Goal: Information Seeking & Learning: Learn about a topic

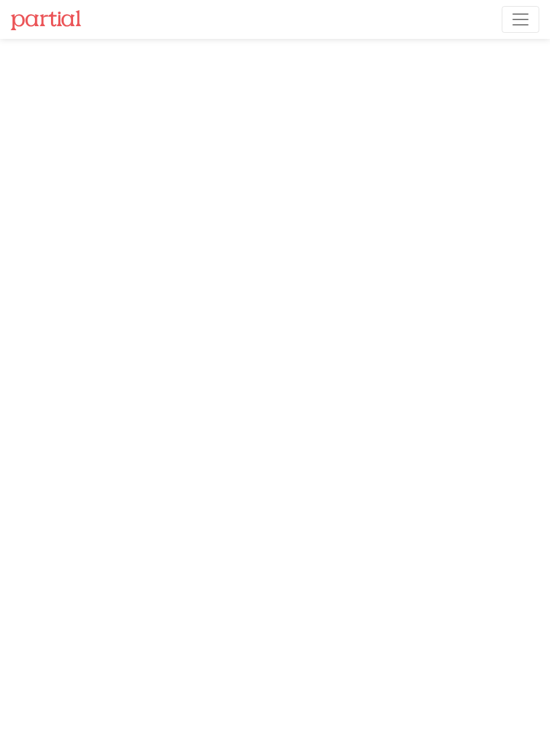
click at [533, 19] on button "Toggle navigation" at bounding box center [521, 19] width 38 height 27
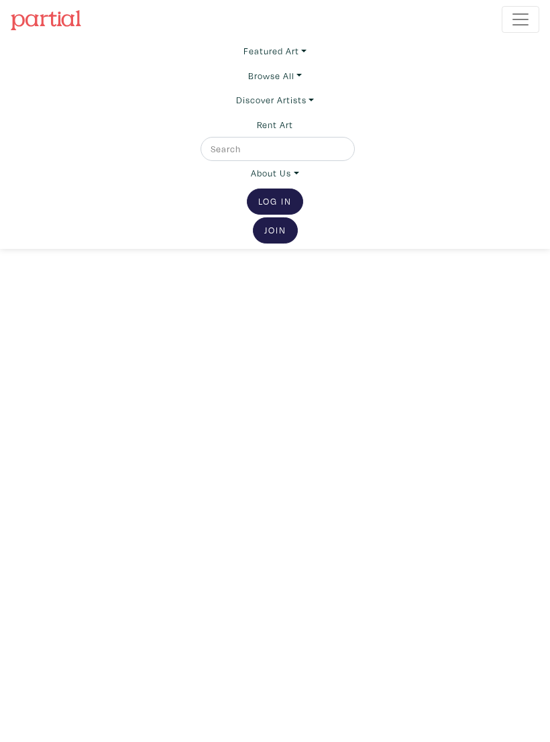
click at [287, 63] on link "Browse All" at bounding box center [275, 51] width 63 height 24
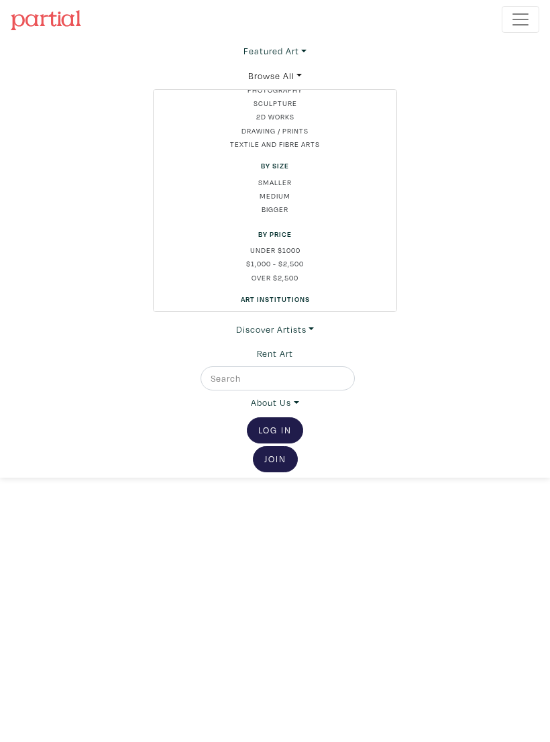
scroll to position [47, 0]
click at [290, 244] on link "Under $1000" at bounding box center [274, 247] width 221 height 11
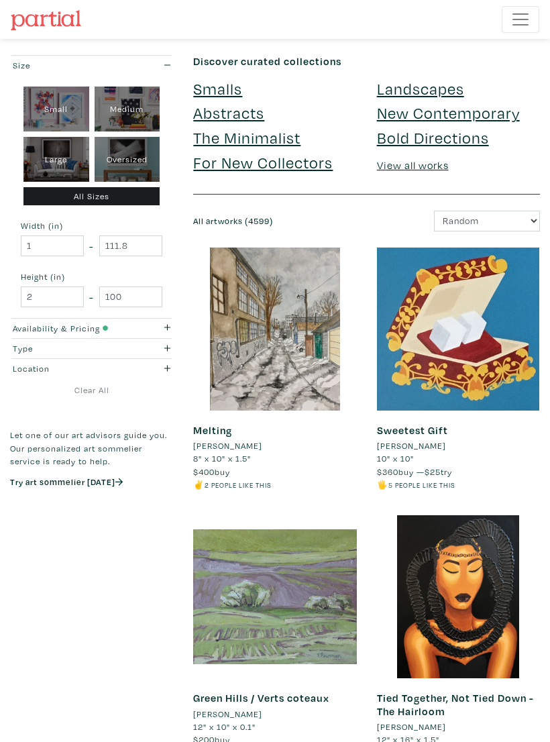
click at [168, 350] on icon "button" at bounding box center [167, 348] width 7 height 9
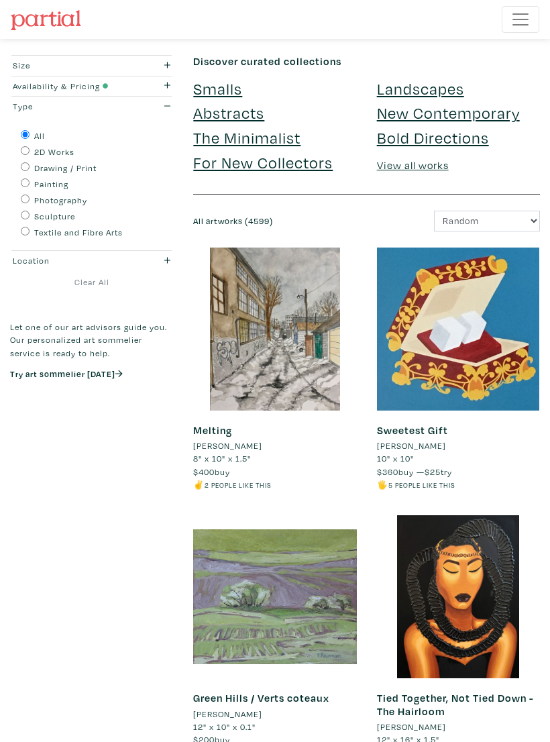
click at [40, 181] on label "Painting" at bounding box center [51, 184] width 34 height 13
click at [30, 181] on input "Painting" at bounding box center [25, 183] width 9 height 9
radio input "true"
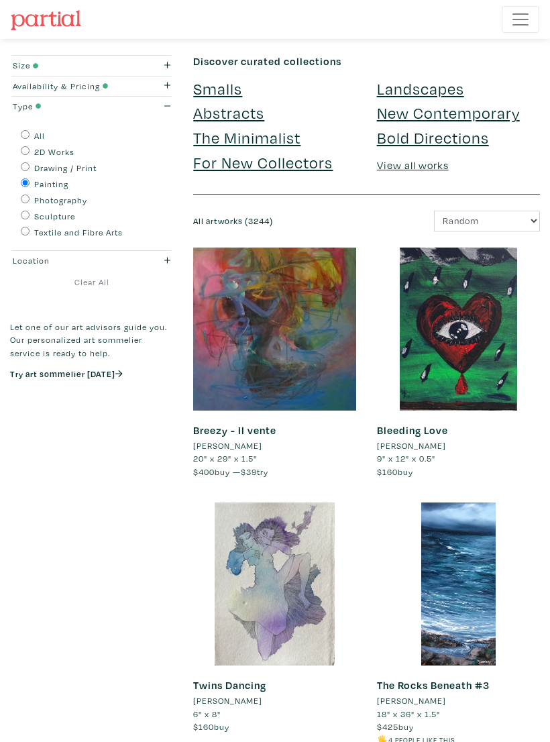
click at [170, 108] on icon "button" at bounding box center [167, 106] width 7 height 9
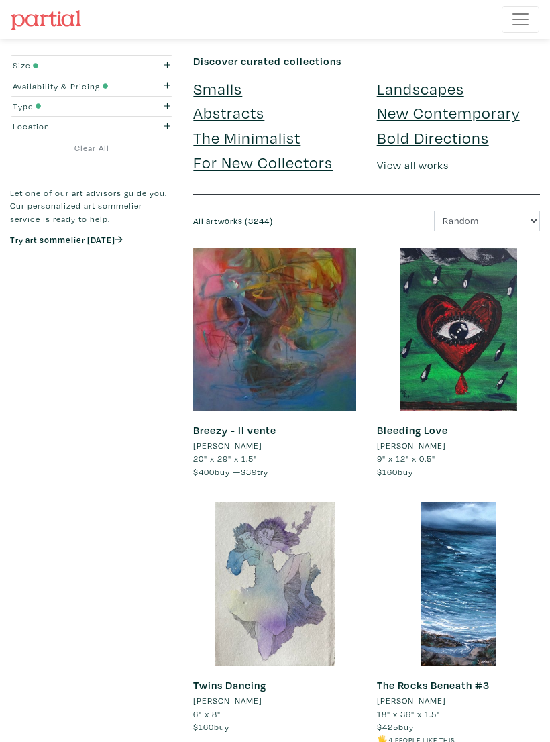
click at [173, 132] on div "button" at bounding box center [158, 126] width 44 height 13
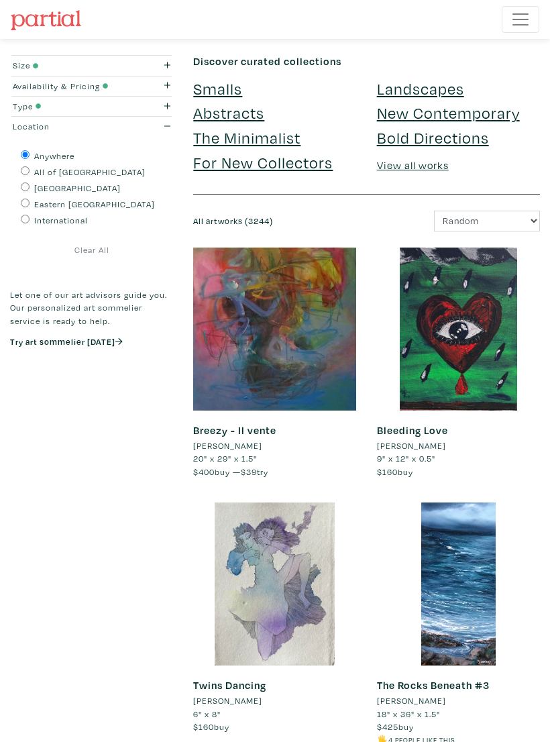
click at [173, 131] on div "button" at bounding box center [158, 126] width 44 height 13
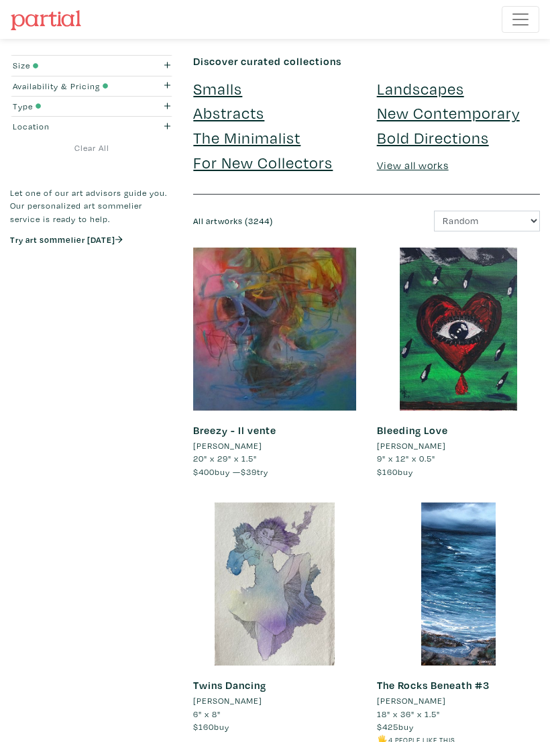
click at [155, 134] on button "Location" at bounding box center [91, 126] width 163 height 19
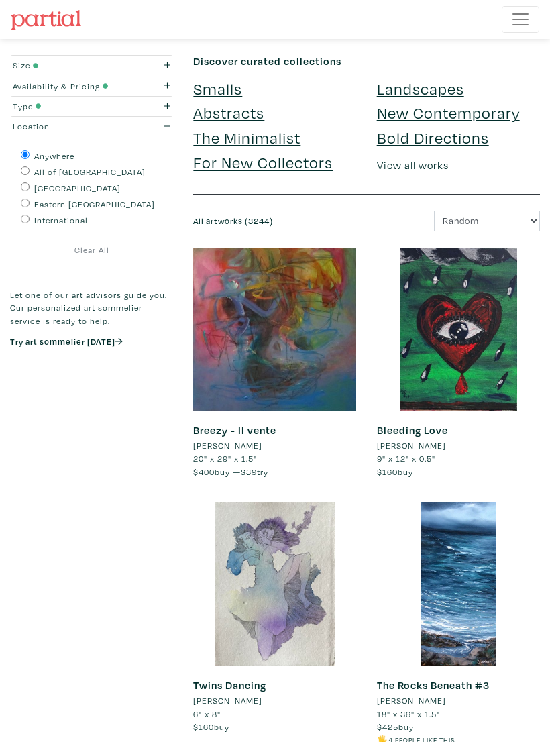
click at [63, 173] on label "All of [GEOGRAPHIC_DATA]" at bounding box center [89, 172] width 111 height 13
click at [30, 173] on input "All of [GEOGRAPHIC_DATA]" at bounding box center [25, 170] width 9 height 9
radio input "true"
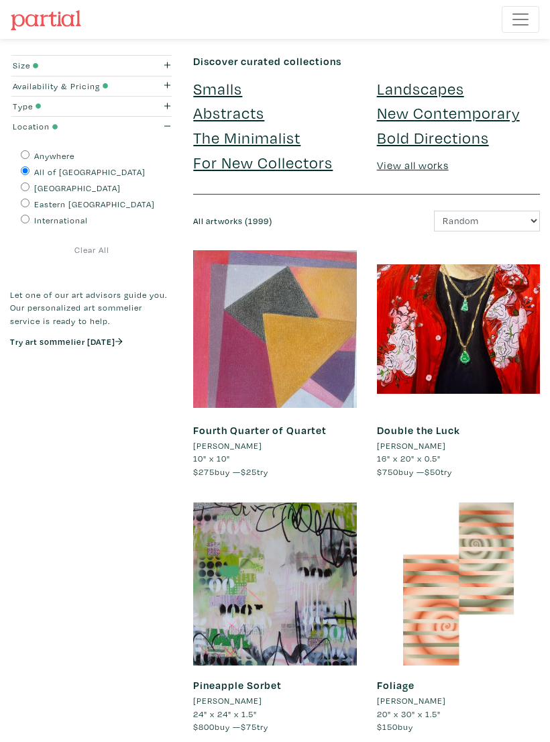
click at [168, 125] on icon "button" at bounding box center [167, 126] width 7 height 9
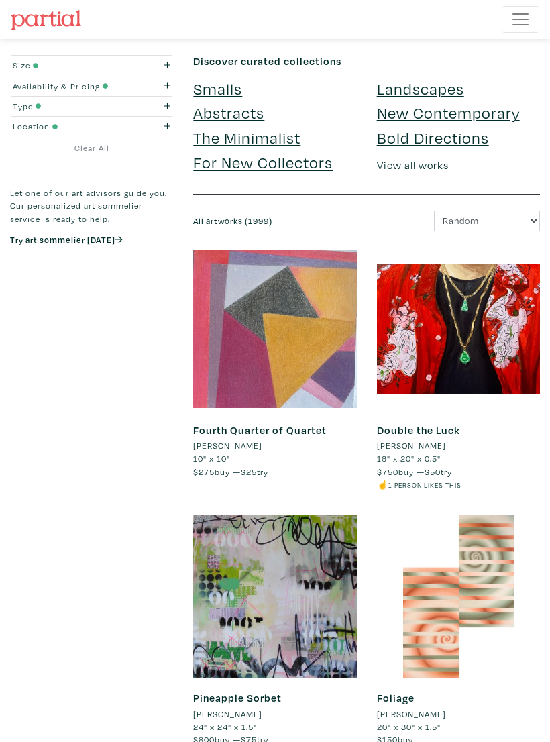
click at [164, 61] on div "button" at bounding box center [158, 65] width 44 height 13
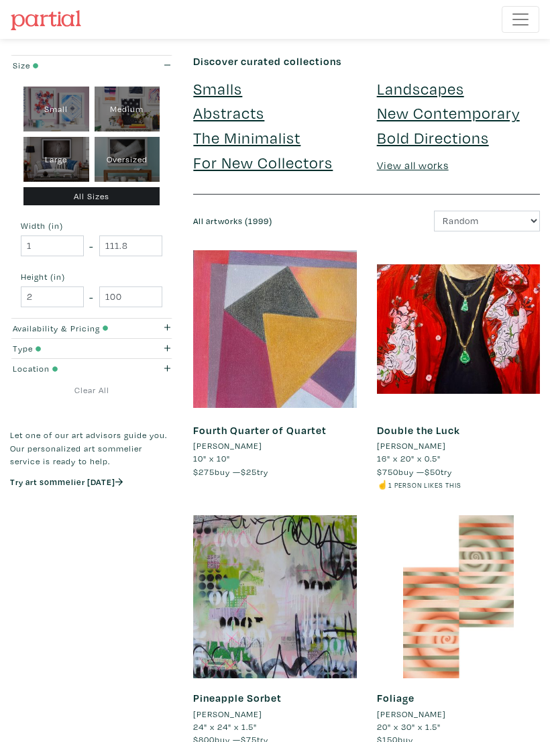
click at [56, 160] on div "Large" at bounding box center [56, 159] width 66 height 45
type input "28"
type input "48"
type input "28"
type input "48"
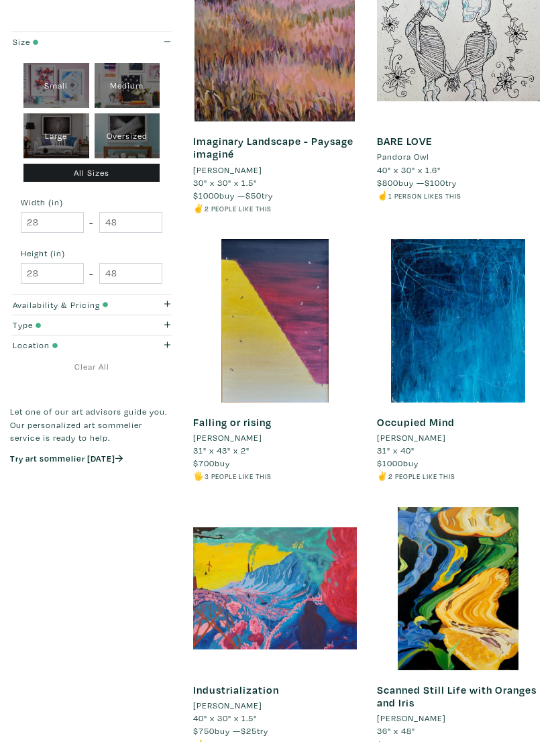
scroll to position [1616, 0]
click at [89, 370] on link "Clear All" at bounding box center [91, 367] width 163 height 13
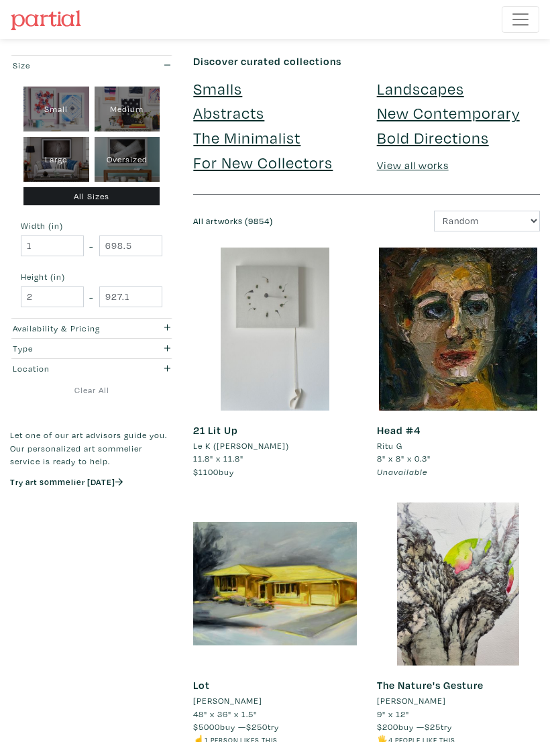
click at [168, 60] on div "button" at bounding box center [158, 65] width 44 height 13
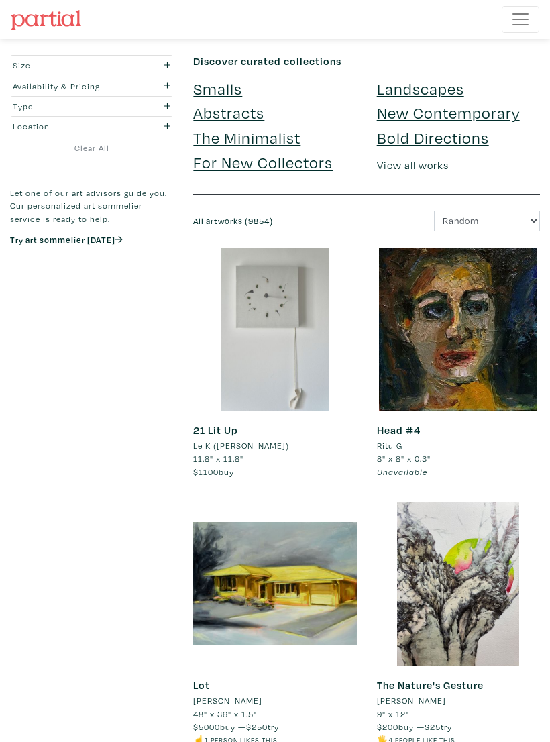
click at [166, 85] on icon "button" at bounding box center [167, 85] width 7 height 9
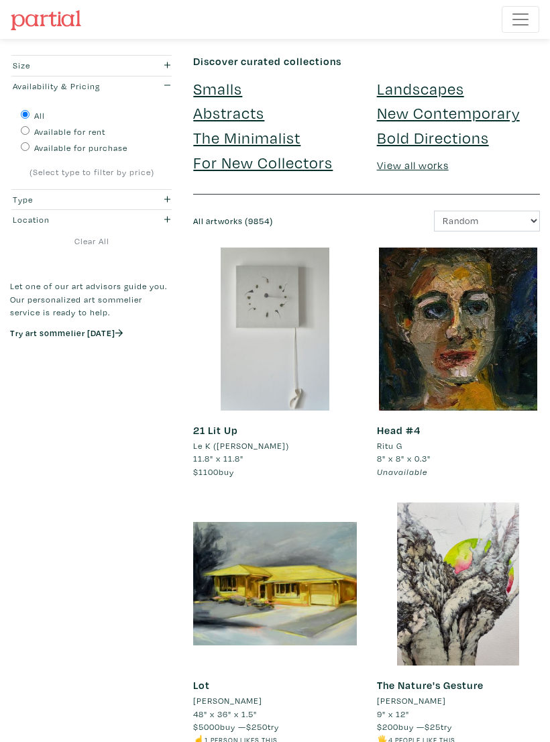
click at [167, 83] on icon "button" at bounding box center [167, 85] width 7 height 9
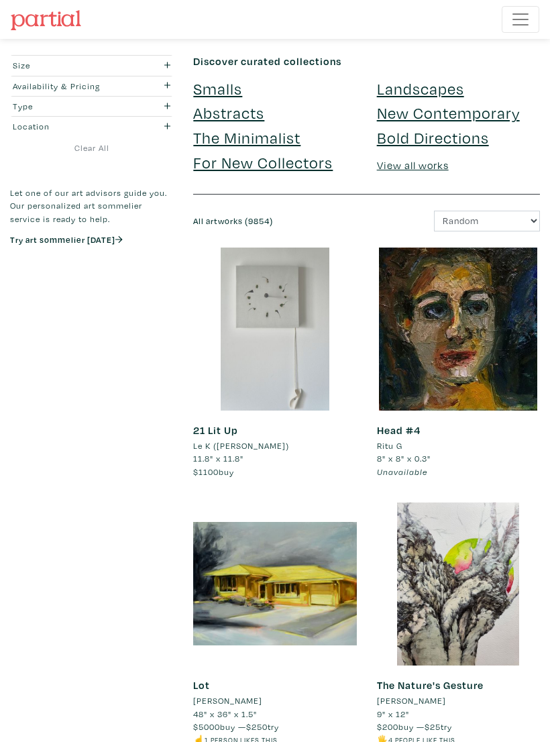
click at [168, 90] on icon "button" at bounding box center [167, 85] width 7 height 9
click at [162, 109] on div "button" at bounding box center [158, 106] width 44 height 13
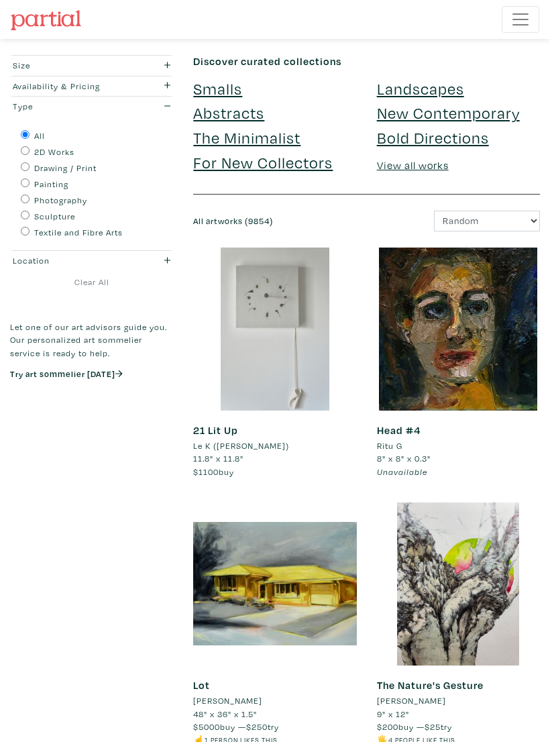
click at [77, 191] on div "Photography" at bounding box center [92, 199] width 142 height 16
click at [65, 199] on label "Photography" at bounding box center [60, 200] width 53 height 13
click at [30, 199] on input "Photography" at bounding box center [25, 199] width 9 height 9
radio input "true"
